Goal: Information Seeking & Learning: Learn about a topic

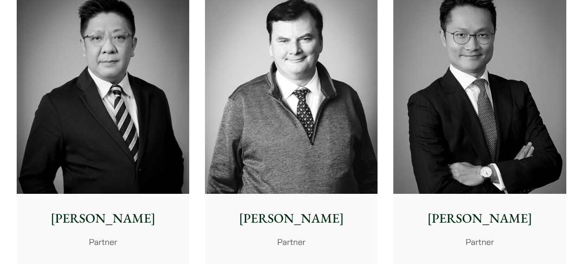
scroll to position [603, 0]
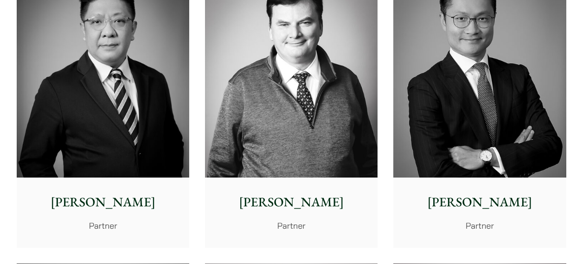
click at [268, 202] on p "[PERSON_NAME]" at bounding box center [292, 201] width 158 height 19
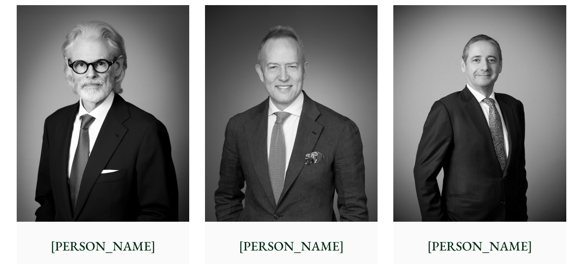
scroll to position [325, 0]
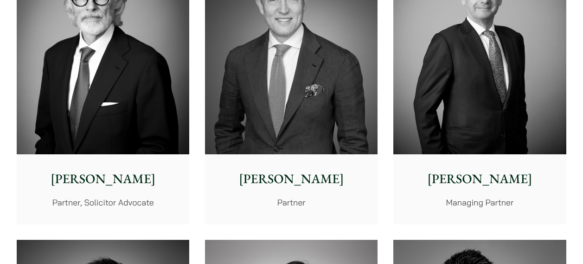
click at [497, 179] on p "[PERSON_NAME]" at bounding box center [480, 178] width 158 height 19
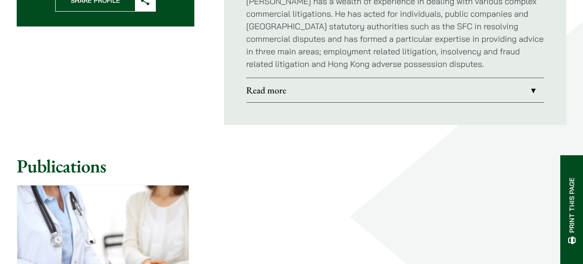
scroll to position [603, 0]
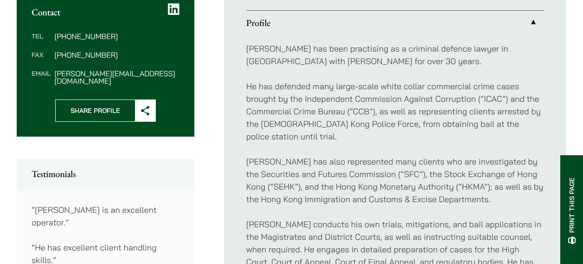
scroll to position [464, 0]
